Goal: Download file/media

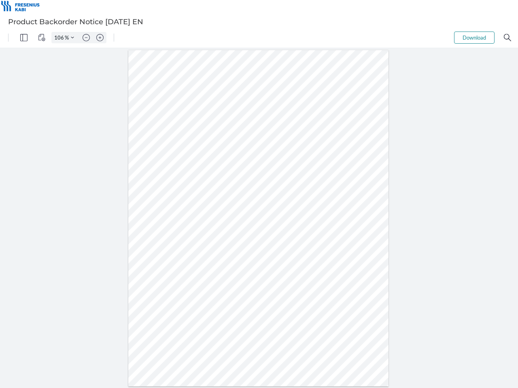
click at [24, 38] on img "Panel" at bounding box center [23, 37] width 7 height 7
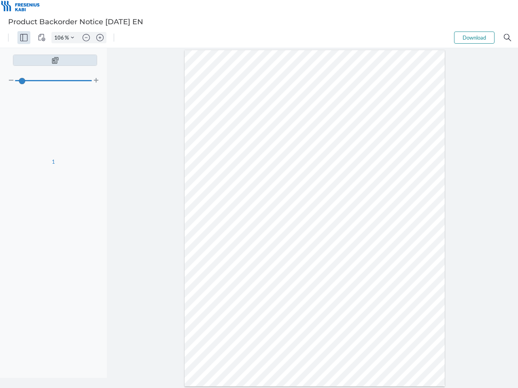
click at [42, 38] on img "View Controls" at bounding box center [41, 37] width 7 height 7
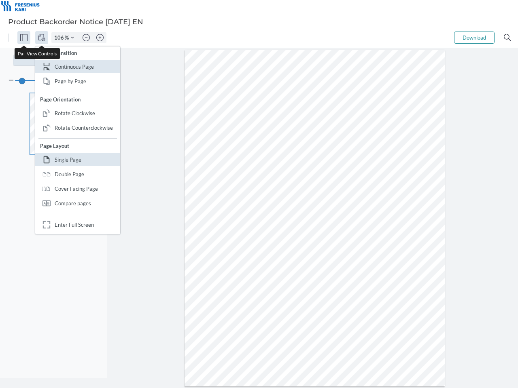
click at [60, 38] on input "106" at bounding box center [58, 37] width 13 height 7
click at [72, 38] on img "Zoom Controls" at bounding box center [72, 37] width 3 height 3
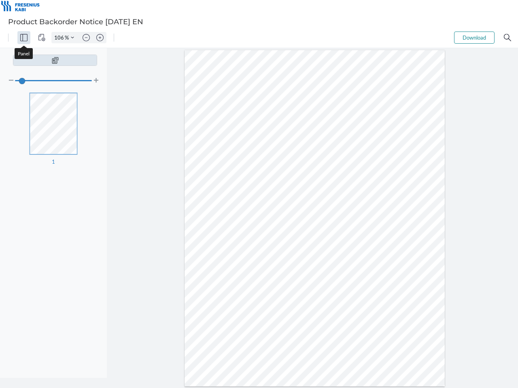
click at [86, 38] on img "Zoom out" at bounding box center [85, 37] width 7 height 7
click at [100, 38] on img "Zoom in" at bounding box center [99, 37] width 7 height 7
type input "106"
click at [474, 38] on button "Download" at bounding box center [474, 38] width 40 height 12
click at [507, 38] on img "Search" at bounding box center [506, 37] width 7 height 7
